Goal: Go to known website: Access a specific website the user already knows

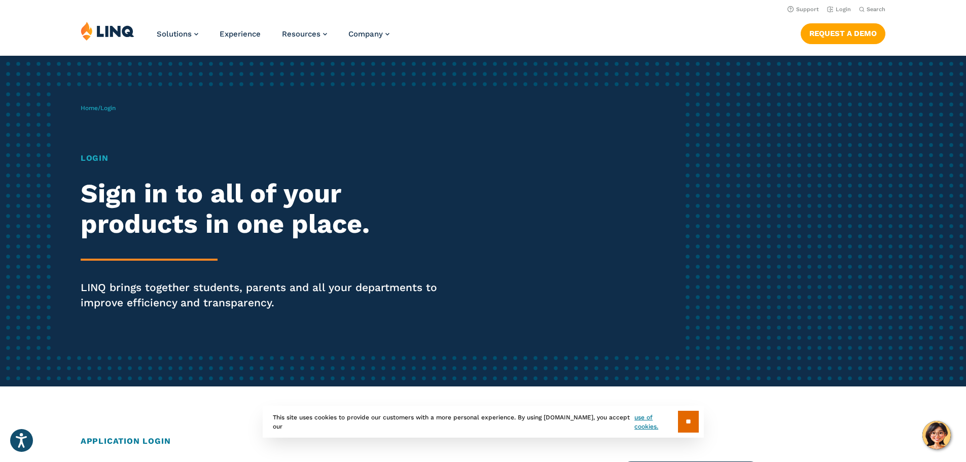
click at [98, 158] on h1 "Login" at bounding box center [267, 158] width 372 height 12
click at [102, 99] on div "Home / Login Login Sign in to all of your products in one place. LINQ brings to…" at bounding box center [382, 221] width 603 height 260
drag, startPoint x: 110, startPoint y: 110, endPoint x: 91, endPoint y: 152, distance: 45.6
click at [106, 116] on div "Home / Login Login Sign in to all of your products in one place. LINQ brings to…" at bounding box center [382, 221] width 603 height 260
click at [91, 153] on h1 "Login" at bounding box center [267, 158] width 372 height 12
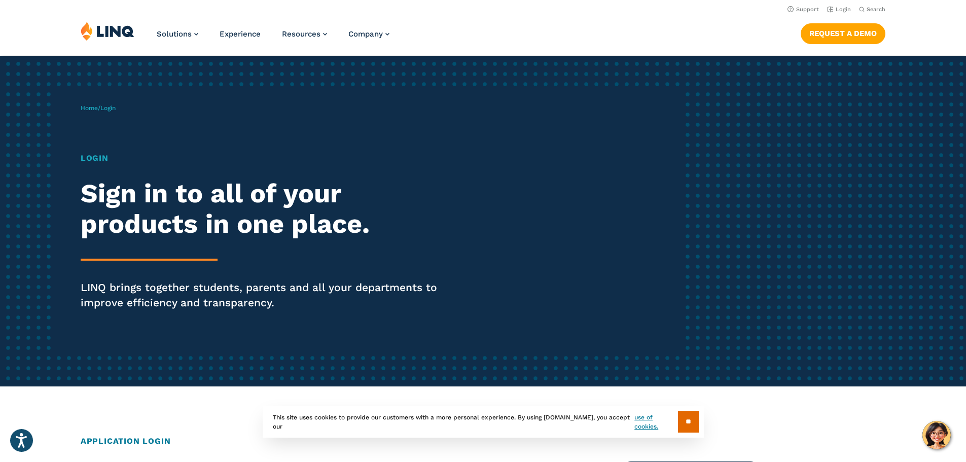
click at [92, 156] on h1 "Login" at bounding box center [267, 158] width 372 height 12
drag, startPoint x: 92, startPoint y: 158, endPoint x: 96, endPoint y: 138, distance: 19.7
click at [92, 157] on h1 "Login" at bounding box center [267, 158] width 372 height 12
drag, startPoint x: 96, startPoint y: 138, endPoint x: 102, endPoint y: 121, distance: 18.9
click at [96, 137] on div "Home / Login Login Sign in to all of your products in one place. LINQ brings to…" at bounding box center [382, 221] width 603 height 260
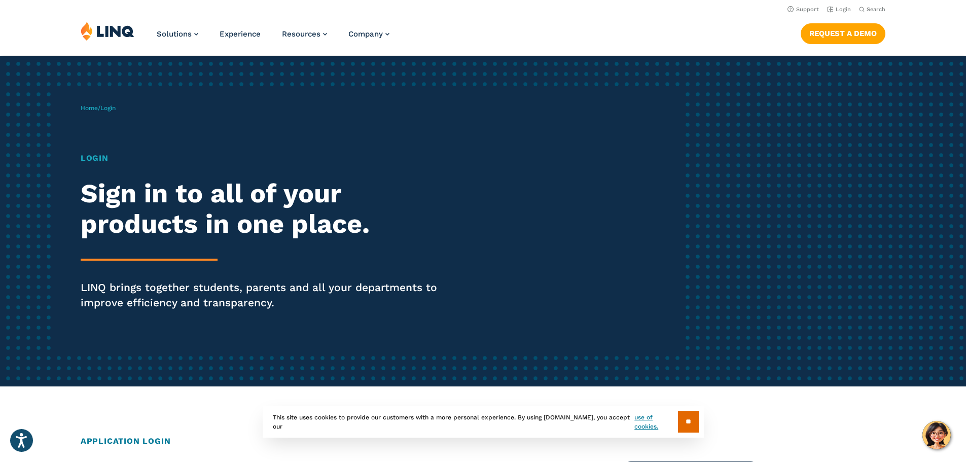
click at [102, 120] on div "Home / Login Login Sign in to all of your products in one place. LINQ brings to…" at bounding box center [382, 221] width 603 height 260
click at [113, 109] on span "Login" at bounding box center [107, 107] width 15 height 7
drag, startPoint x: 113, startPoint y: 108, endPoint x: 93, endPoint y: 109, distance: 20.3
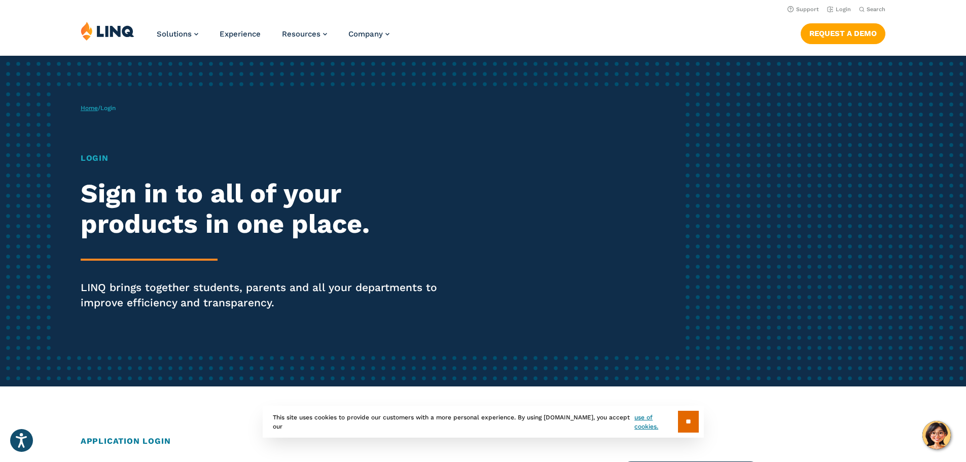
click at [107, 109] on span "Login" at bounding box center [107, 107] width 15 height 7
click at [93, 109] on link "Home" at bounding box center [89, 107] width 17 height 7
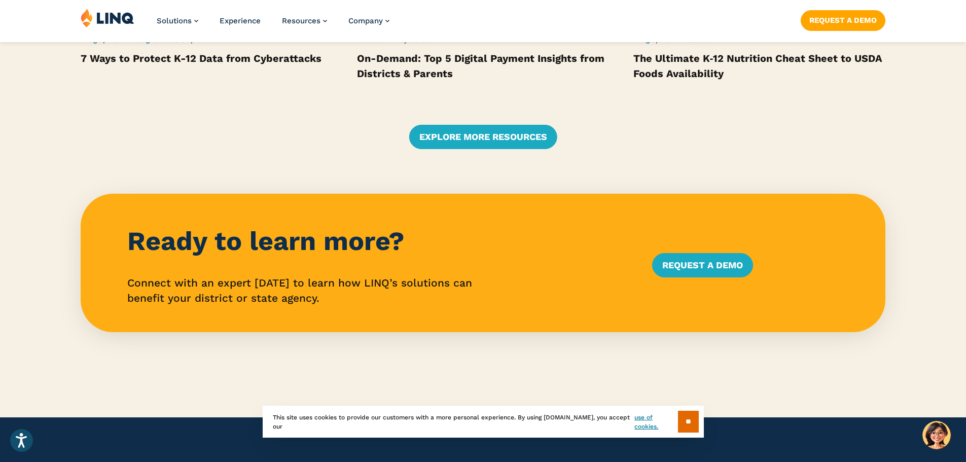
scroll to position [2483, 0]
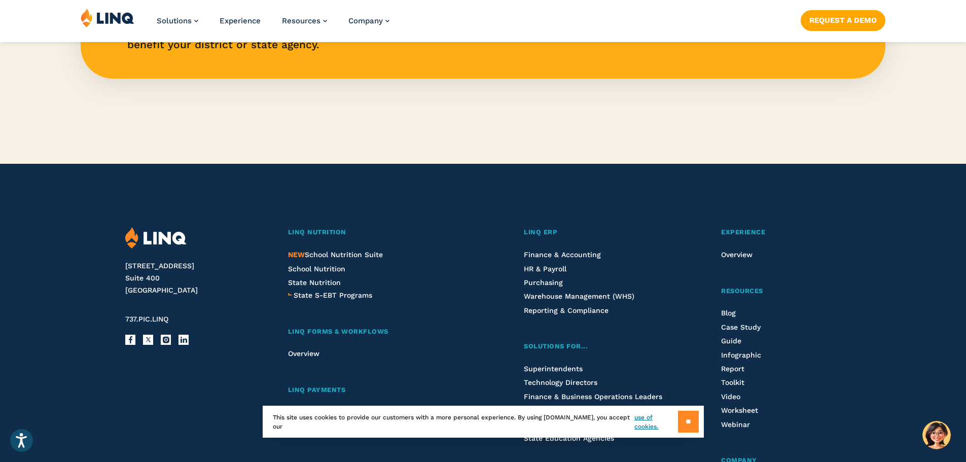
click at [688, 424] on input "**" at bounding box center [688, 422] width 21 height 22
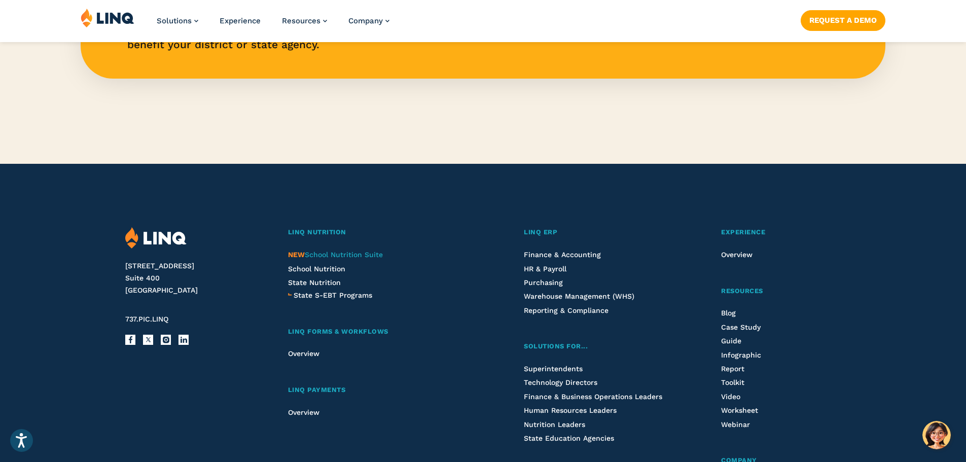
click at [336, 254] on span "NEW School Nutrition Suite" at bounding box center [335, 254] width 95 height 8
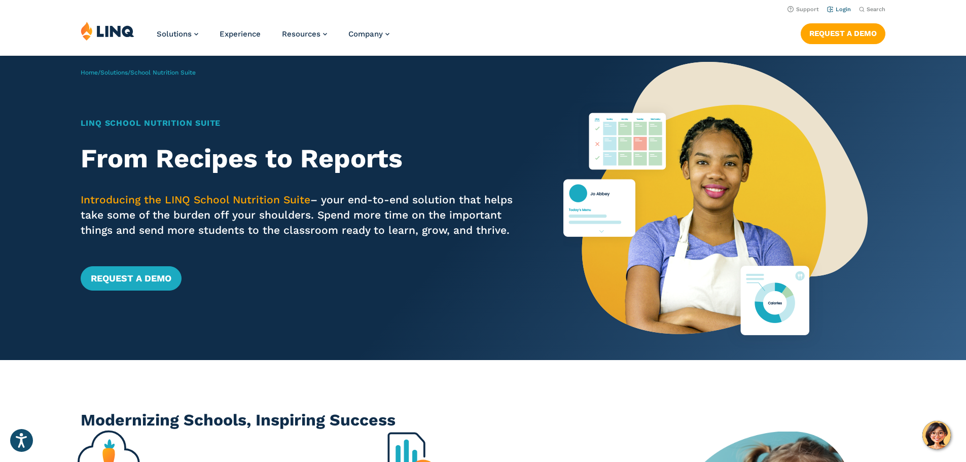
click at [838, 12] on link "Login" at bounding box center [839, 9] width 24 height 7
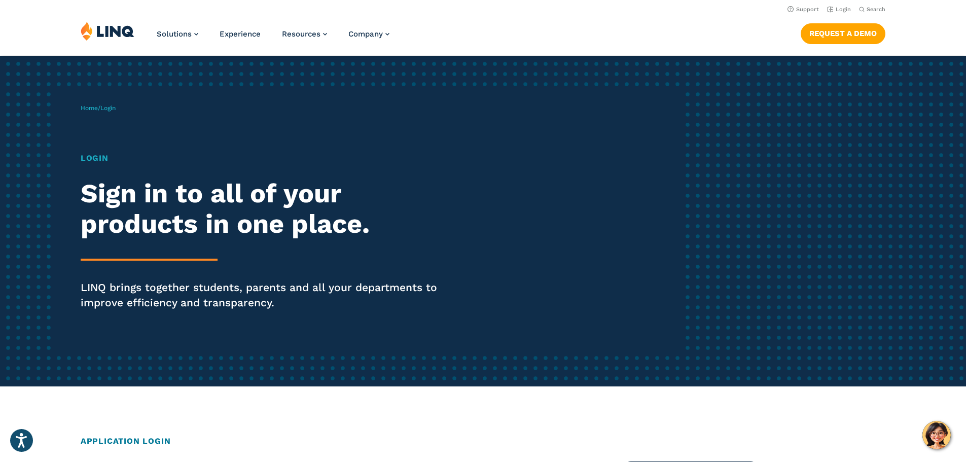
click at [108, 108] on span "Login" at bounding box center [107, 107] width 15 height 7
click at [127, 106] on div "Home / Login Login Sign in to all of your products in one place. LINQ brings to…" at bounding box center [382, 221] width 603 height 260
click at [109, 107] on span "Login" at bounding box center [107, 107] width 15 height 7
drag, startPoint x: 108, startPoint y: 107, endPoint x: 89, endPoint y: 110, distance: 19.9
click at [94, 109] on span "Home / Login" at bounding box center [98, 107] width 35 height 7
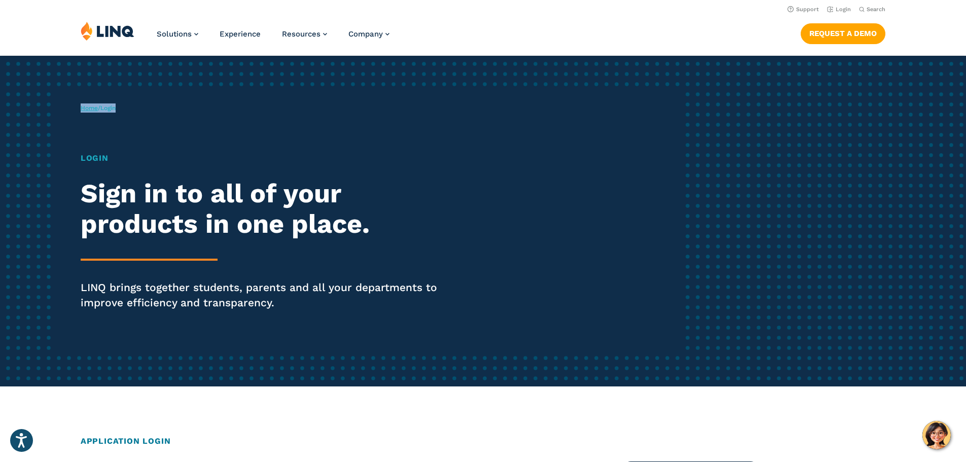
click at [89, 110] on link "Home" at bounding box center [89, 107] width 17 height 7
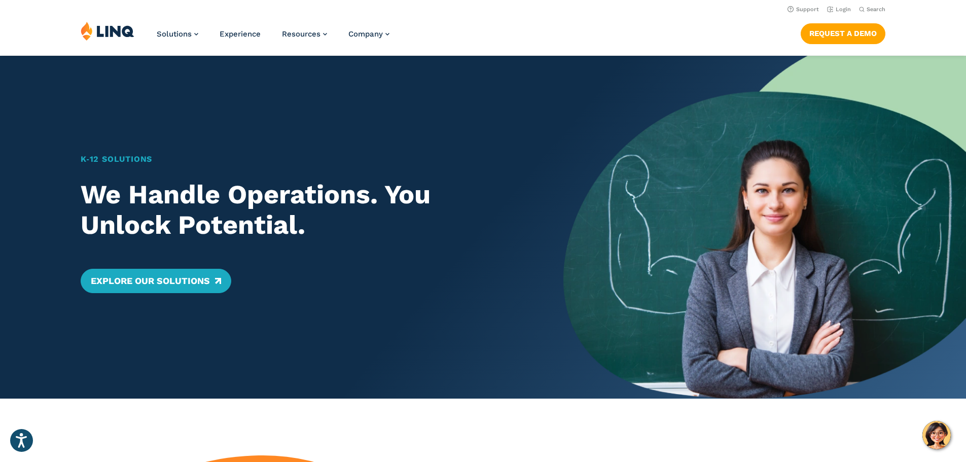
click at [105, 158] on h1 "K‑12 Solutions" at bounding box center [302, 159] width 443 height 12
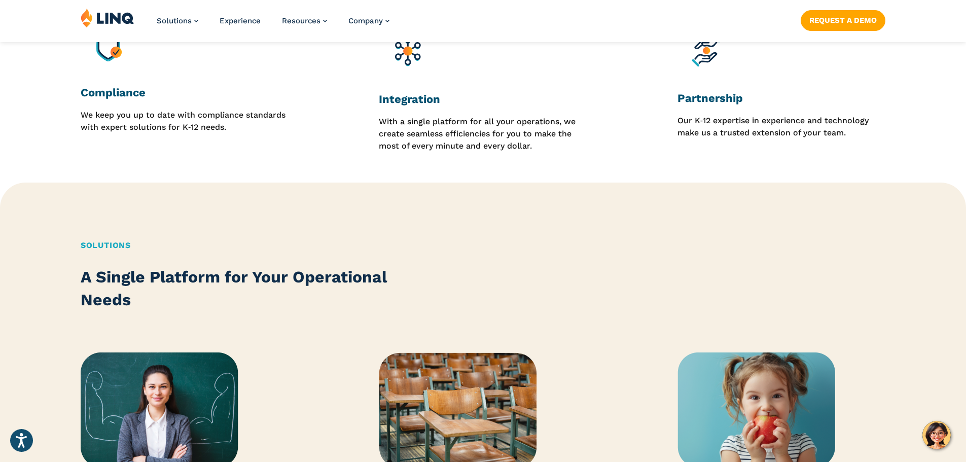
scroll to position [1419, 0]
